Goal: Use online tool/utility: Use online tool/utility

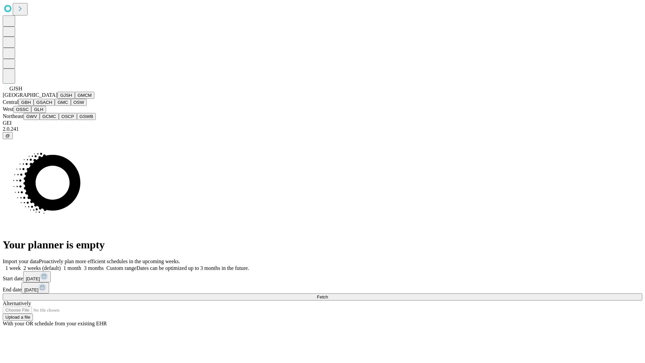
click at [57, 99] on button "GJSH" at bounding box center [65, 95] width 17 height 7
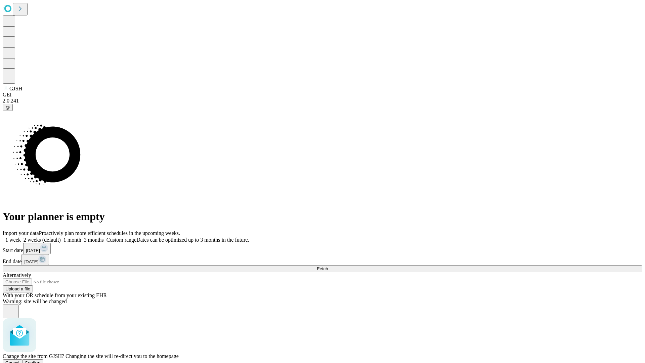
click at [41, 360] on span "Confirm" at bounding box center [33, 362] width 16 height 5
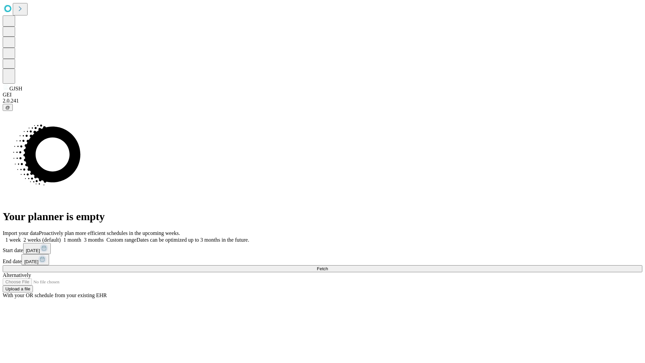
click at [81, 237] on label "1 month" at bounding box center [71, 240] width 21 height 6
click at [328, 266] on span "Fetch" at bounding box center [322, 268] width 11 height 5
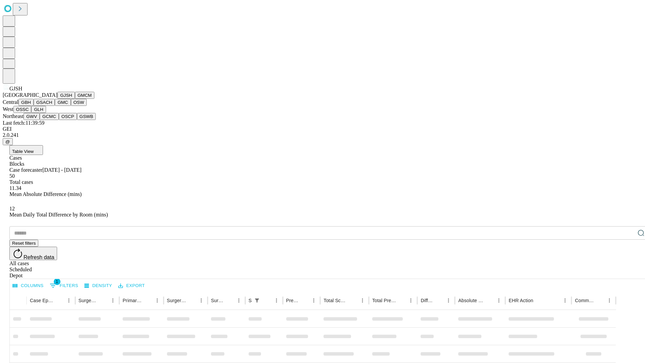
click at [75, 99] on button "GMCM" at bounding box center [84, 95] width 19 height 7
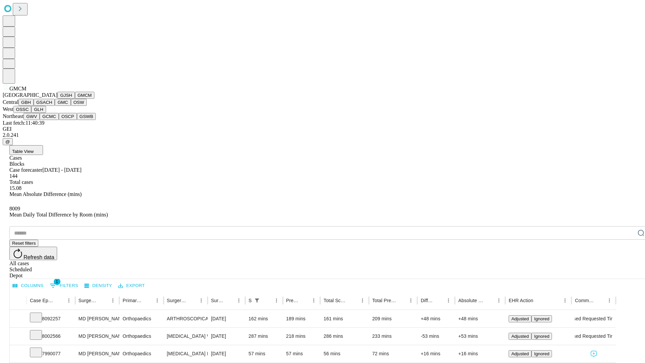
click at [34, 106] on button "GBH" at bounding box center [25, 102] width 15 height 7
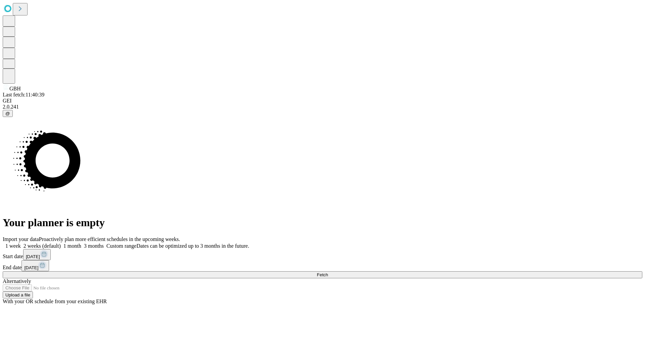
click at [81, 243] on label "1 month" at bounding box center [71, 246] width 21 height 6
click at [328, 272] on span "Fetch" at bounding box center [322, 274] width 11 height 5
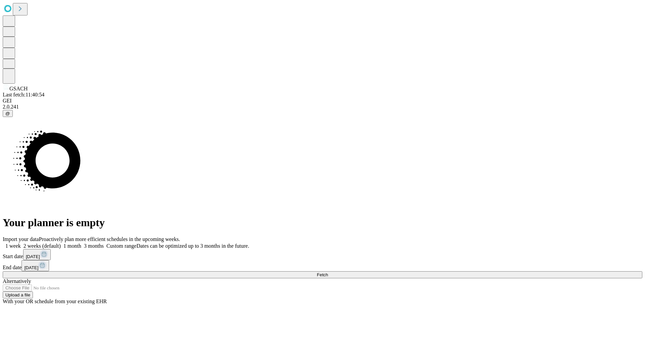
click at [81, 243] on label "1 month" at bounding box center [71, 246] width 21 height 6
click at [328, 272] on span "Fetch" at bounding box center [322, 274] width 11 height 5
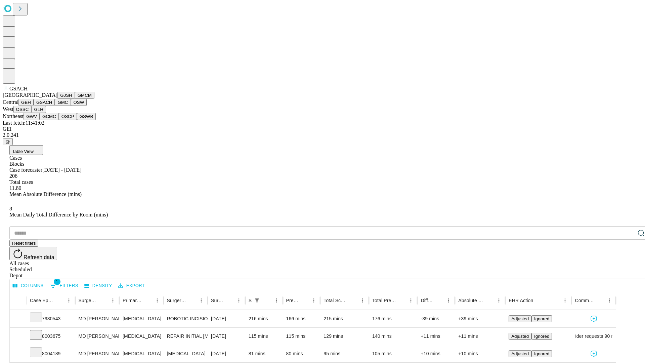
click at [55, 106] on button "GMC" at bounding box center [63, 102] width 16 height 7
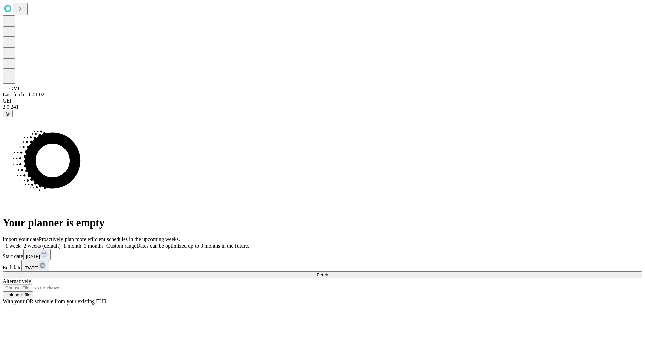
click at [81, 243] on label "1 month" at bounding box center [71, 246] width 21 height 6
click at [328, 272] on span "Fetch" at bounding box center [322, 274] width 11 height 5
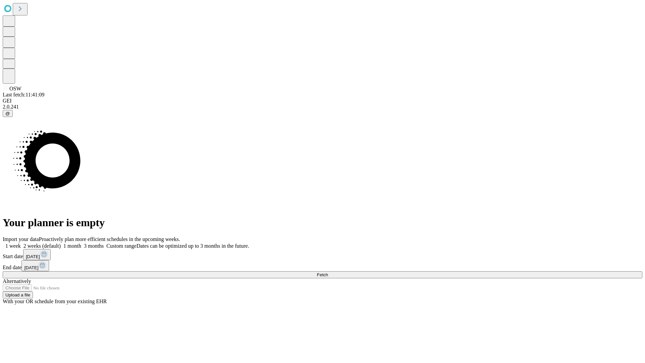
click at [81, 243] on label "1 month" at bounding box center [71, 246] width 21 height 6
click at [328, 272] on span "Fetch" at bounding box center [322, 274] width 11 height 5
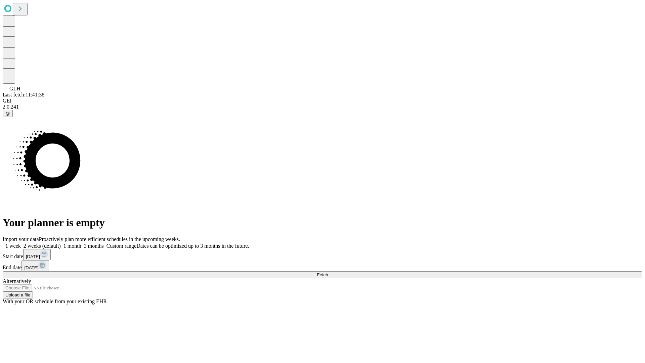
click at [81, 243] on label "1 month" at bounding box center [71, 246] width 21 height 6
click at [328, 272] on span "Fetch" at bounding box center [322, 274] width 11 height 5
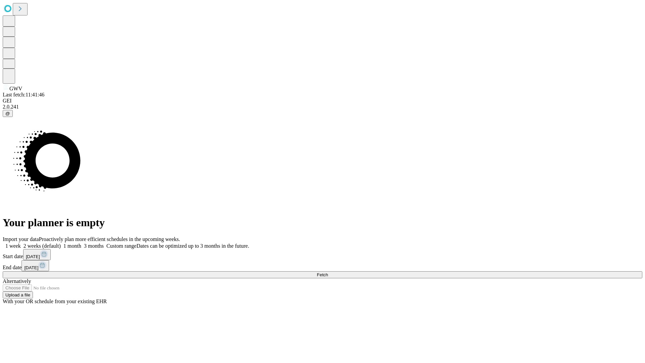
click at [81, 243] on label "1 month" at bounding box center [71, 246] width 21 height 6
click at [328, 272] on span "Fetch" at bounding box center [322, 274] width 11 height 5
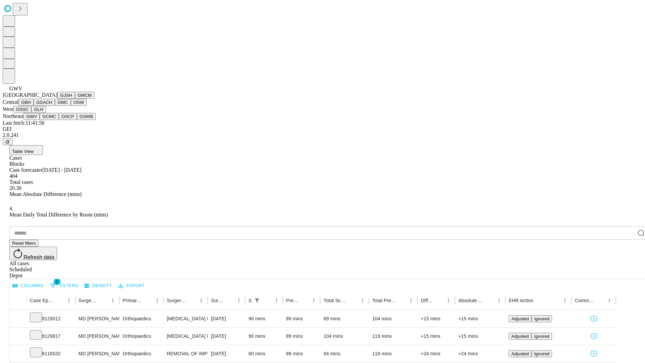
click at [52, 120] on button "GCMC" at bounding box center [49, 116] width 19 height 7
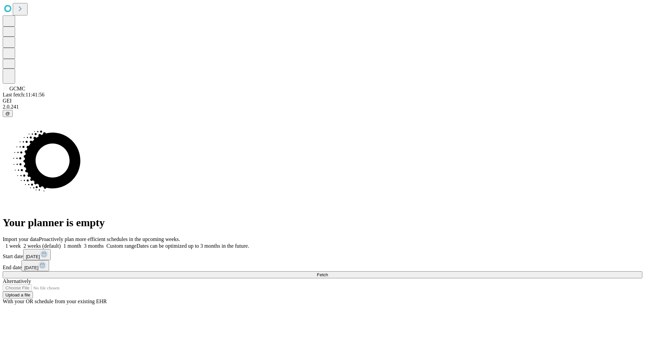
click at [81, 243] on label "1 month" at bounding box center [71, 246] width 21 height 6
click at [328, 272] on span "Fetch" at bounding box center [322, 274] width 11 height 5
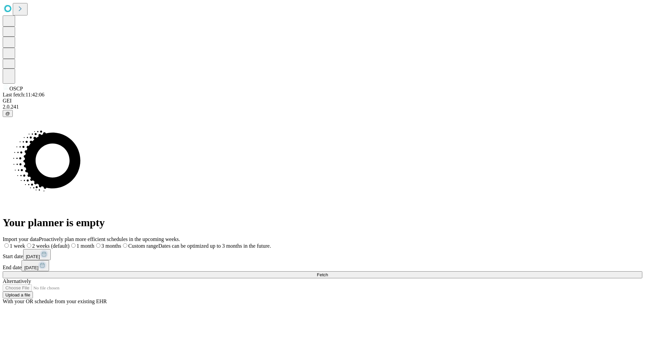
click at [328, 272] on span "Fetch" at bounding box center [322, 274] width 11 height 5
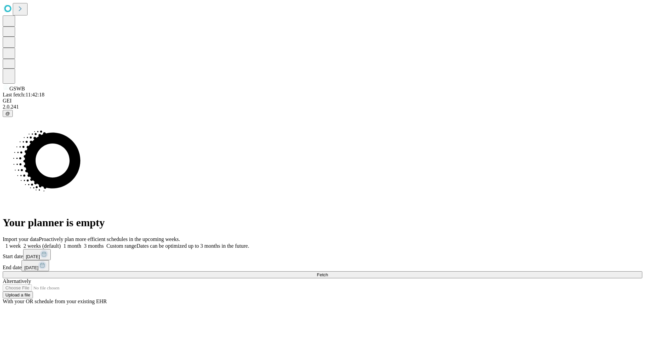
click at [81, 243] on label "1 month" at bounding box center [71, 246] width 21 height 6
click at [328, 272] on span "Fetch" at bounding box center [322, 274] width 11 height 5
